Goal: Task Accomplishment & Management: Manage account settings

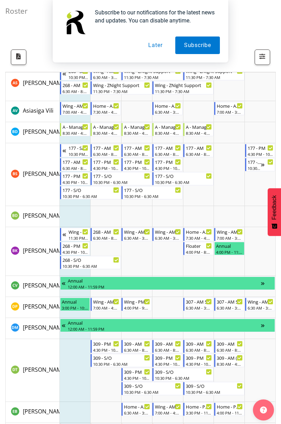
scroll to position [63, 0]
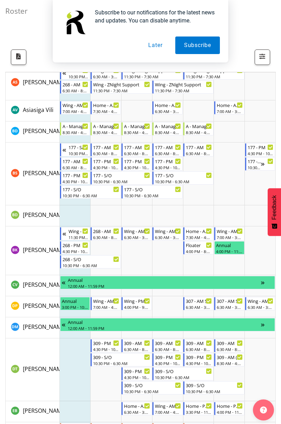
click at [155, 49] on button "Later" at bounding box center [155, 46] width 32 height 18
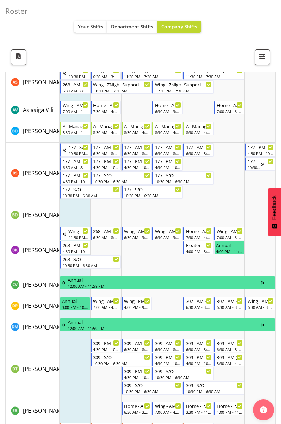
scroll to position [0, 0]
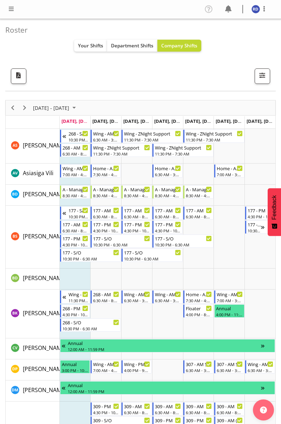
click at [9, 10] on span at bounding box center [11, 9] width 8 height 8
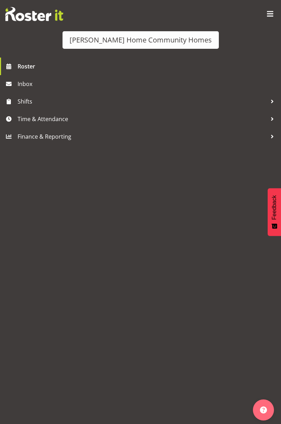
click at [72, 120] on span "Time & Attendance" at bounding box center [142, 119] width 249 height 11
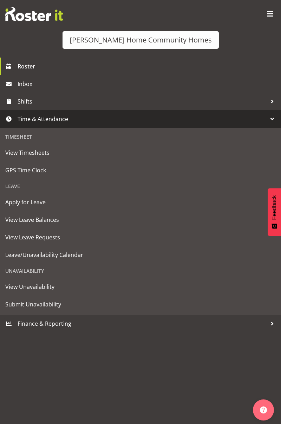
click at [67, 68] on span "Roster" at bounding box center [148, 66] width 260 height 11
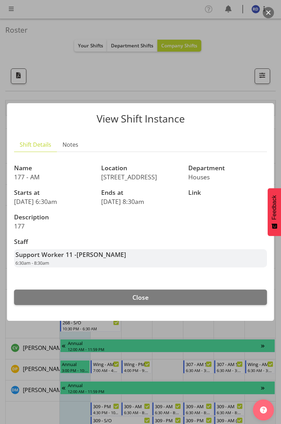
click at [185, 296] on button "Close" at bounding box center [140, 297] width 253 height 15
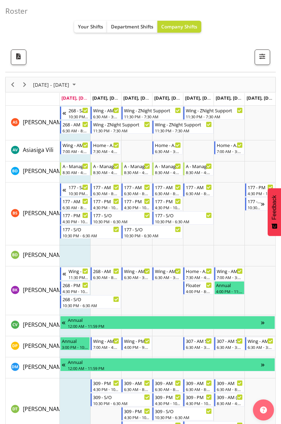
scroll to position [26, 0]
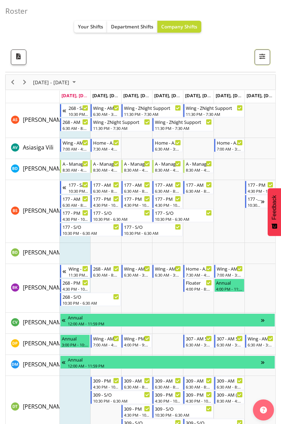
click at [266, 62] on button "button" at bounding box center [261, 56] width 15 height 15
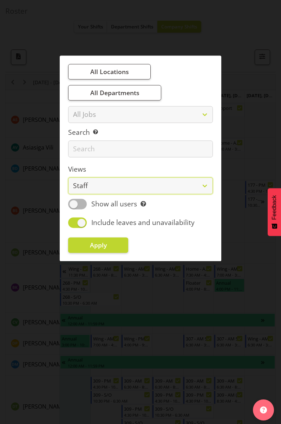
click at [203, 187] on select "Staff Role Shift - Horizontal Shift - Vertical Staff - Location" at bounding box center [140, 186] width 145 height 17
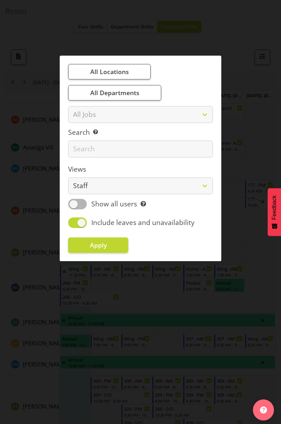
click at [260, 161] on div at bounding box center [140, 212] width 281 height 424
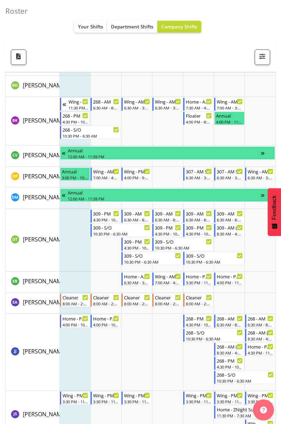
scroll to position [195, 0]
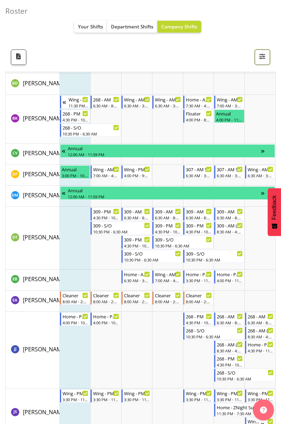
click at [267, 53] on button "button" at bounding box center [261, 56] width 15 height 15
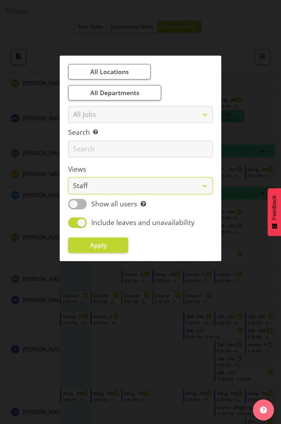
click at [205, 183] on select "Staff Role Shift - Horizontal Shift - Vertical Staff - Location" at bounding box center [140, 186] width 145 height 17
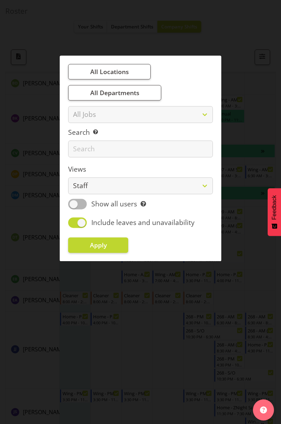
click at [272, 124] on div at bounding box center [140, 212] width 281 height 424
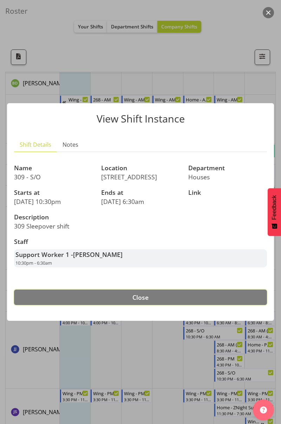
click at [184, 299] on button "Close" at bounding box center [140, 297] width 253 height 15
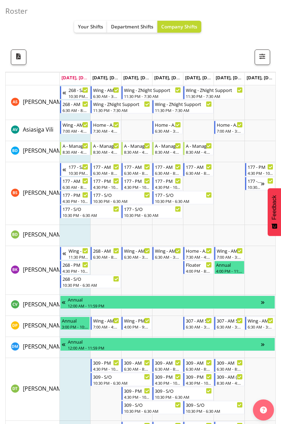
scroll to position [0, 0]
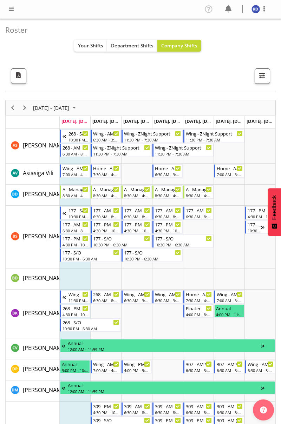
click at [9, 7] on span at bounding box center [11, 9] width 8 height 8
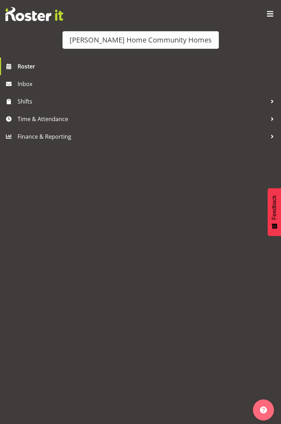
click at [51, 70] on span "Roster" at bounding box center [148, 66] width 260 height 11
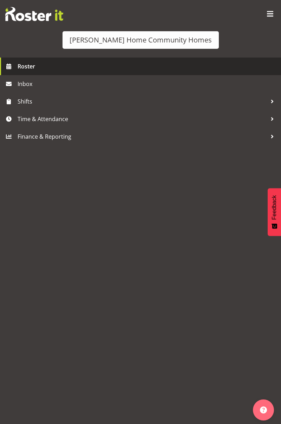
click at [57, 67] on span "Roster" at bounding box center [148, 66] width 260 height 11
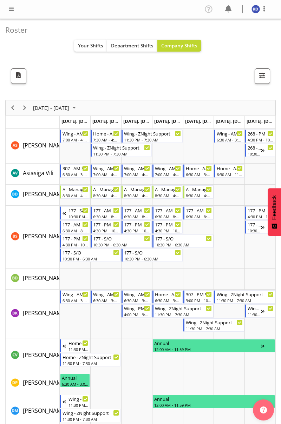
click at [70, 108] on span "August 04 - 10, 2025" at bounding box center [51, 108] width 38 height 9
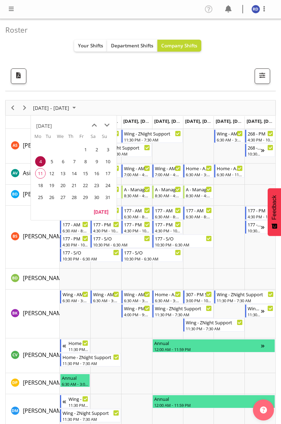
click at [110, 184] on span "24" at bounding box center [107, 185] width 11 height 11
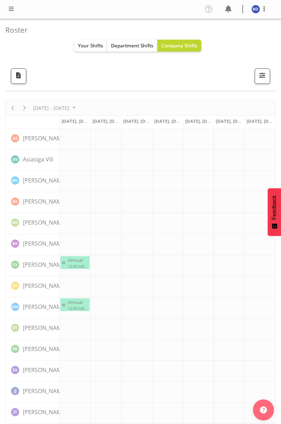
click at [0, 0] on div "Timeline Week of August 24, 2025" at bounding box center [0, 0] width 0 height 0
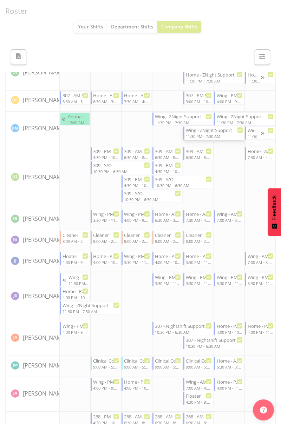
scroll to position [258, 0]
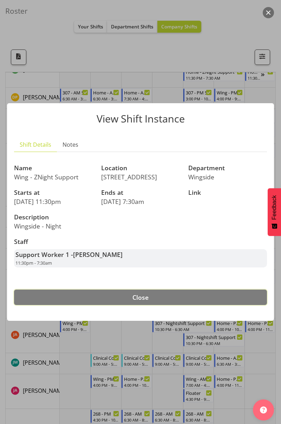
click at [221, 300] on button "Close" at bounding box center [140, 297] width 253 height 15
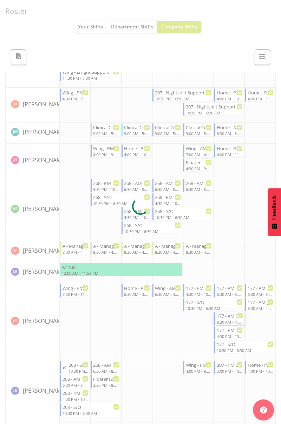
scroll to position [480, 0]
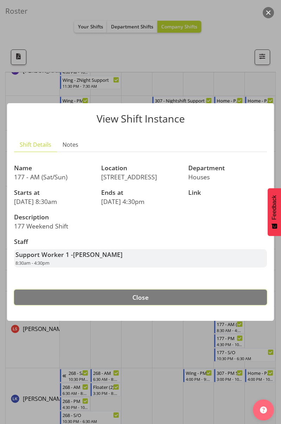
click at [244, 299] on button "Close" at bounding box center [140, 297] width 253 height 15
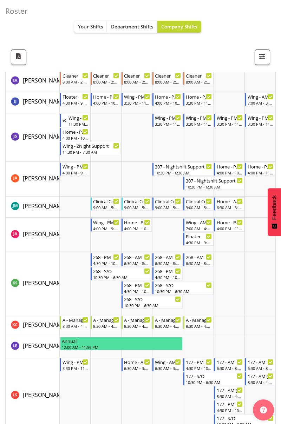
scroll to position [411, 0]
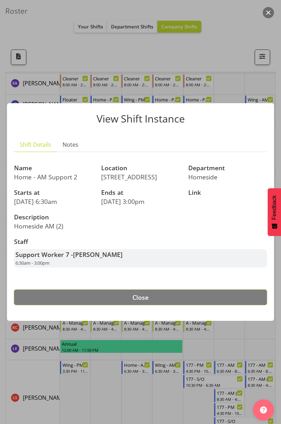
click at [234, 304] on button "Close" at bounding box center [140, 297] width 253 height 15
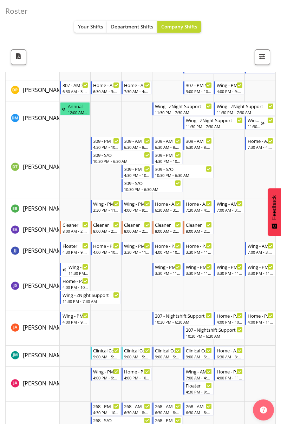
scroll to position [0, 0]
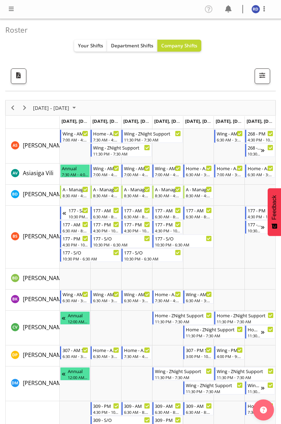
click at [261, 121] on span "Aug 24, Sunday" at bounding box center [262, 121] width 32 height 6
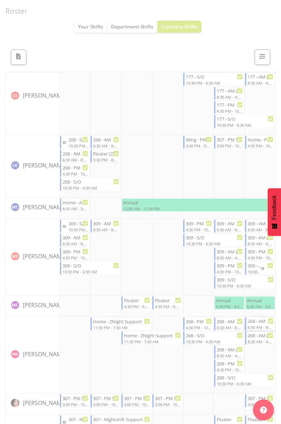
scroll to position [685, 0]
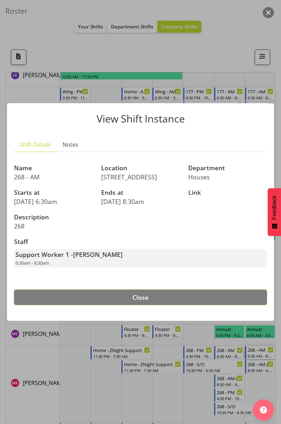
click at [246, 295] on button "Close" at bounding box center [140, 297] width 253 height 15
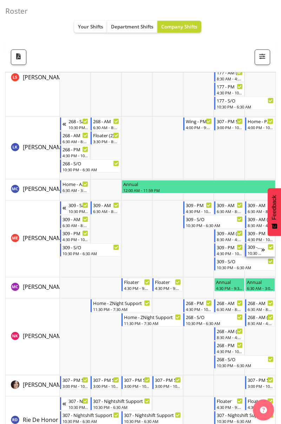
scroll to position [685, 0]
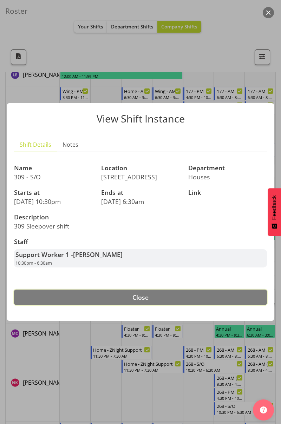
click at [230, 298] on button "Close" at bounding box center [140, 297] width 253 height 15
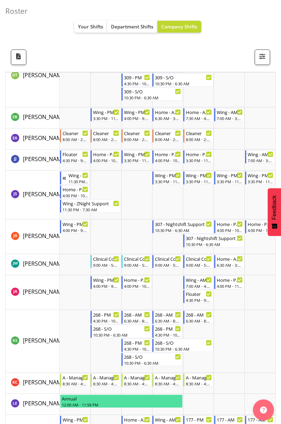
scroll to position [355, 0]
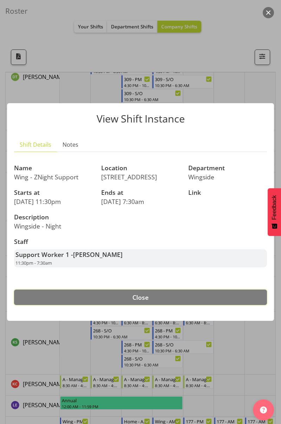
click at [41, 298] on button "Close" at bounding box center [140, 297] width 253 height 15
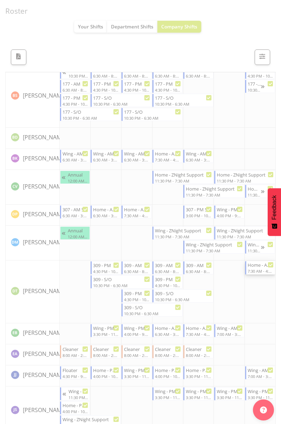
scroll to position [132, 0]
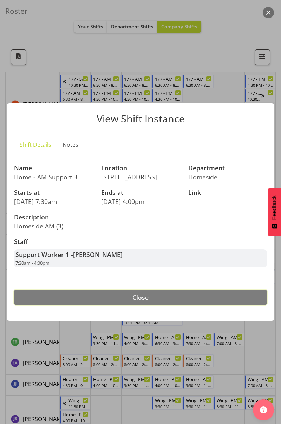
click at [44, 298] on button "Close" at bounding box center [140, 297] width 253 height 15
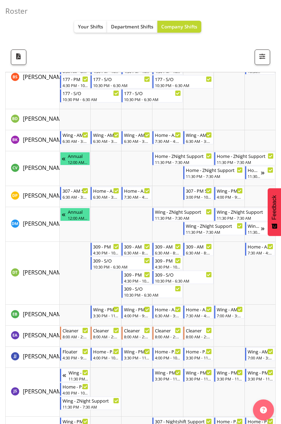
scroll to position [160, 0]
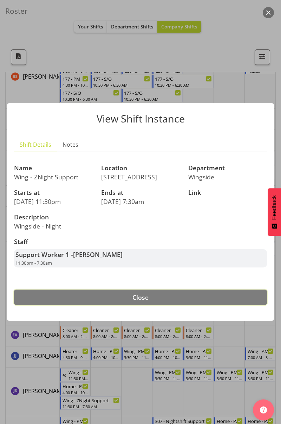
click at [232, 301] on button "Close" at bounding box center [140, 297] width 253 height 15
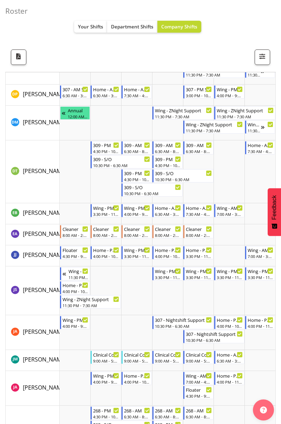
scroll to position [261, 0]
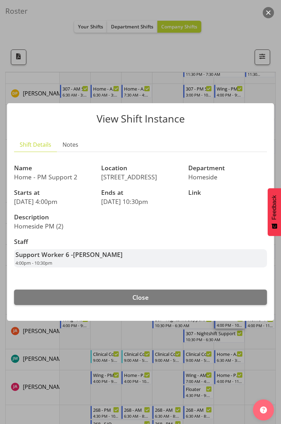
click at [232, 310] on footer "Close" at bounding box center [140, 299] width 267 height 44
click at [236, 298] on button "Close" at bounding box center [140, 297] width 253 height 15
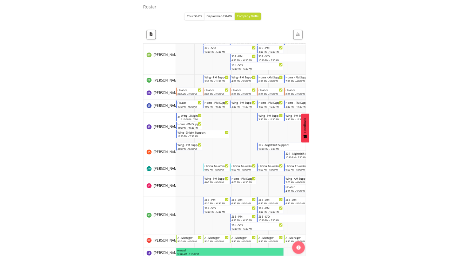
scroll to position [465, 0]
